Goal: Information Seeking & Learning: Stay updated

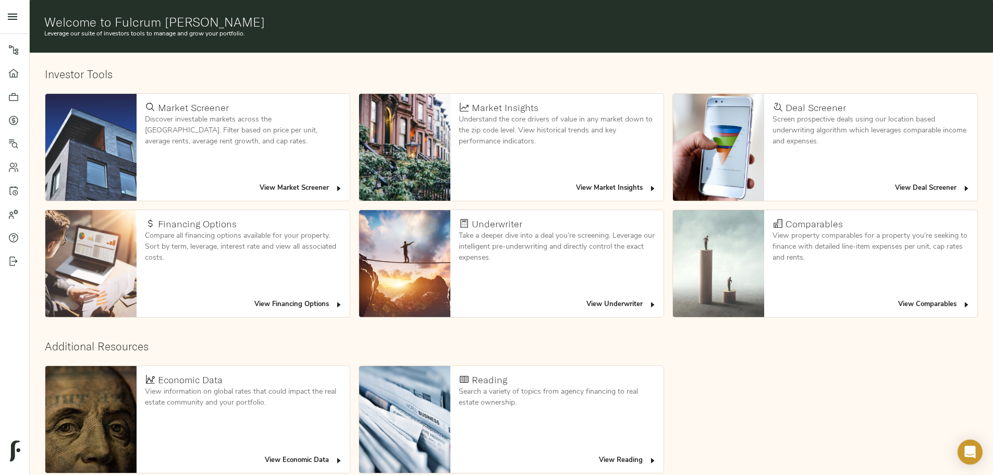
click at [350, 405] on div "Economic Data View information on global rates that could impact the real estat…" at bounding box center [243, 419] width 213 height 107
click at [343, 455] on span "View Economic Data" at bounding box center [304, 461] width 78 height 12
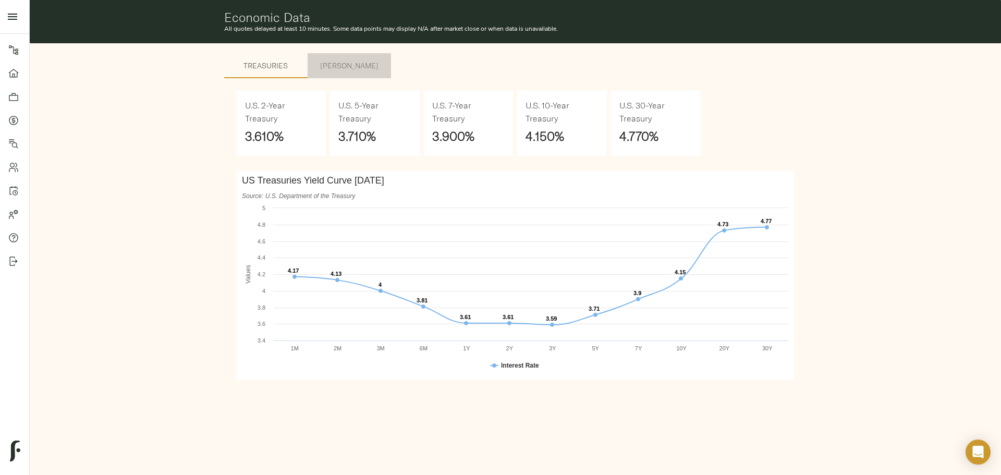
click at [349, 63] on span "[PERSON_NAME]" at bounding box center [349, 65] width 71 height 13
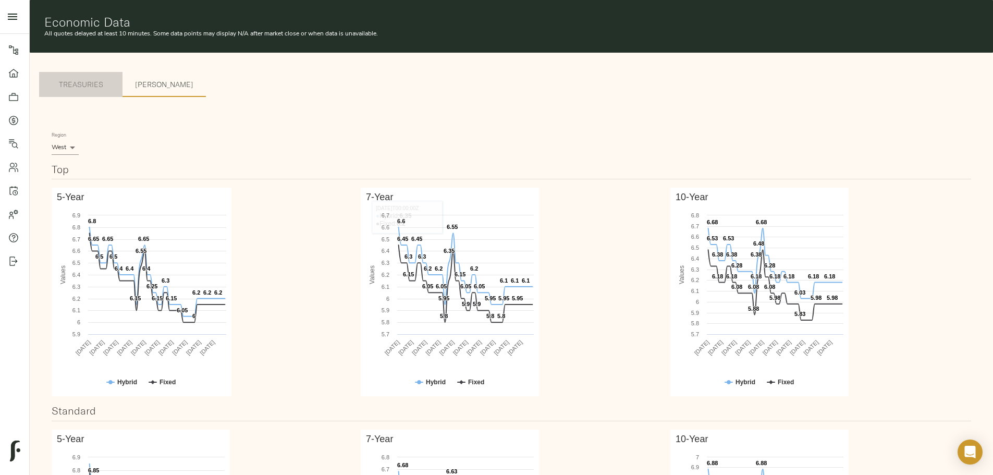
click at [116, 78] on span "Treasuries" at bounding box center [80, 84] width 71 height 13
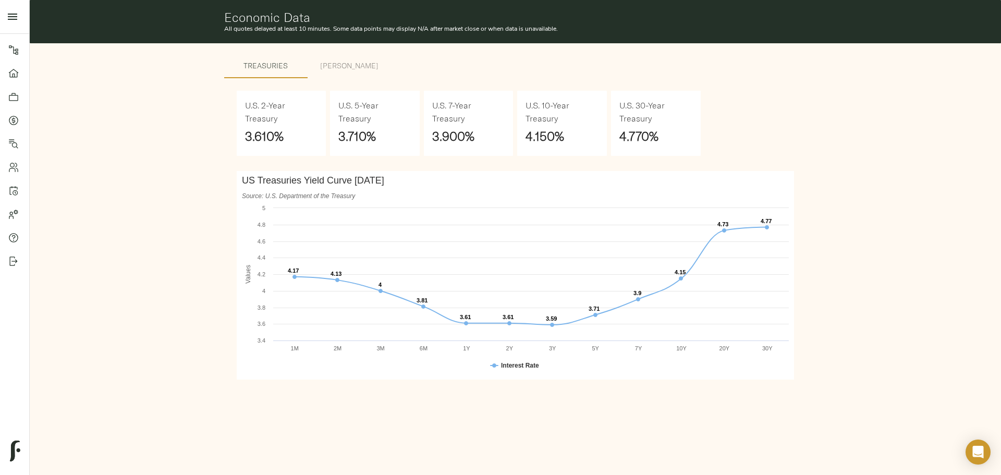
click at [357, 71] on span "[PERSON_NAME]" at bounding box center [349, 65] width 71 height 13
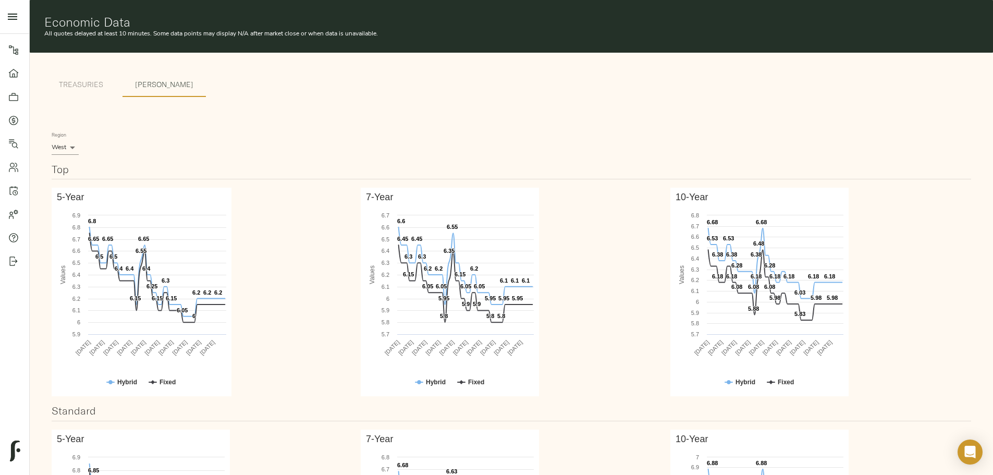
click at [116, 78] on span "Treasuries" at bounding box center [80, 84] width 71 height 13
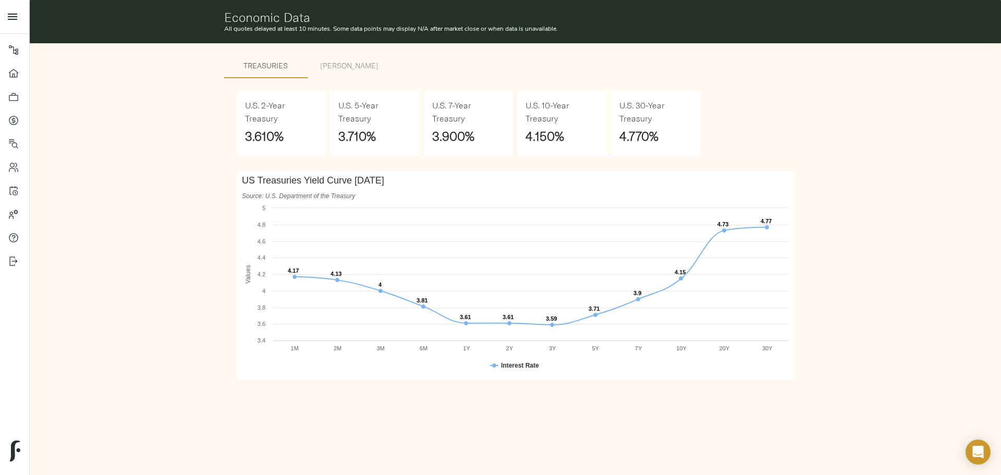
click at [432, 132] on strong "3.900 %" at bounding box center [453, 136] width 42 height 16
click at [525, 54] on div "Treasuries [PERSON_NAME]" at bounding box center [515, 65] width 583 height 25
drag, startPoint x: 430, startPoint y: 104, endPoint x: 454, endPoint y: 121, distance: 29.2
click at [484, 138] on div "U.S. 7-Year Treasury 3.900 %" at bounding box center [469, 123] width 90 height 65
click at [291, 28] on p "All quotes delayed at least 10 minutes. Some data points may display N/A after …" at bounding box center [515, 29] width 583 height 9
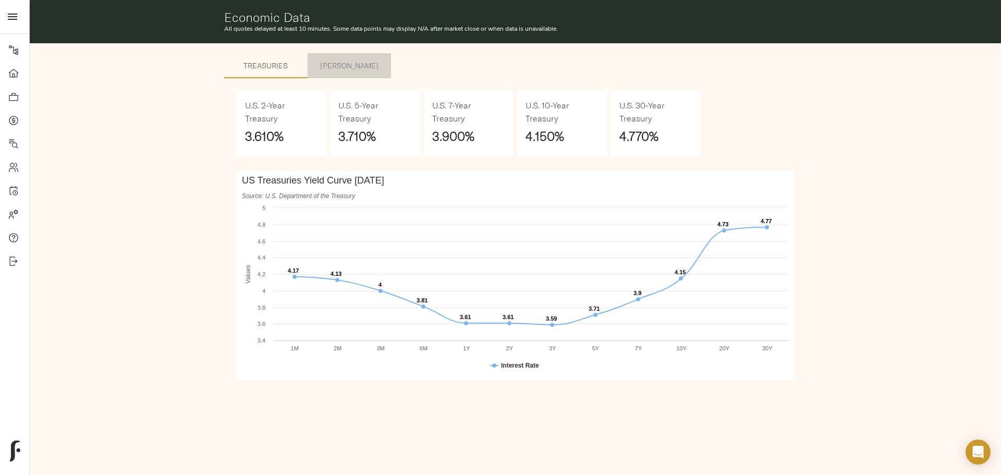
click at [350, 58] on button "[PERSON_NAME]" at bounding box center [349, 65] width 83 height 25
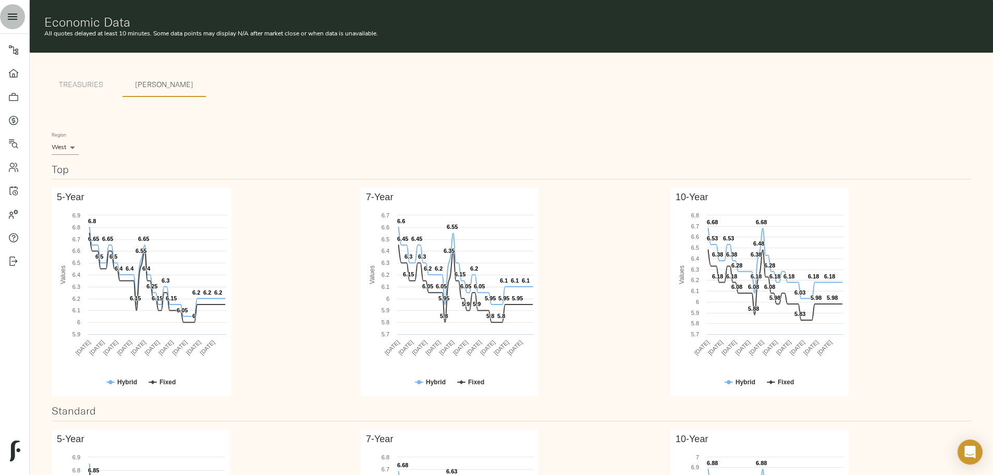
click at [11, 18] on icon "open drawer" at bounding box center [12, 16] width 13 height 13
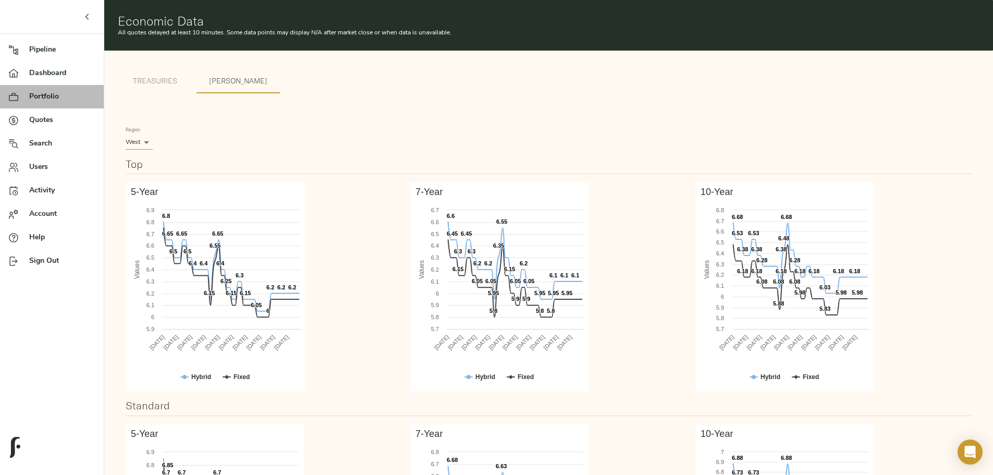
click at [39, 95] on span "Portfolio" at bounding box center [62, 96] width 66 height 11
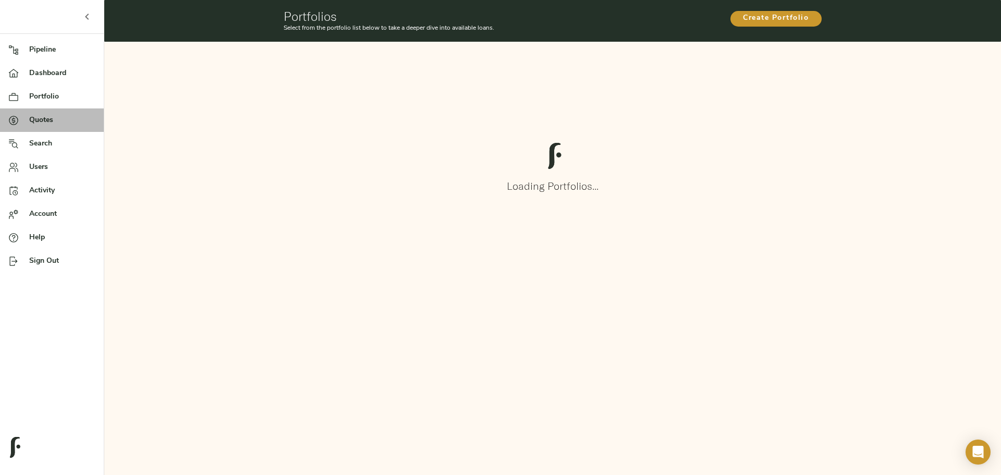
click at [43, 122] on span "Quotes" at bounding box center [62, 120] width 66 height 11
